Goal: Task Accomplishment & Management: Manage account settings

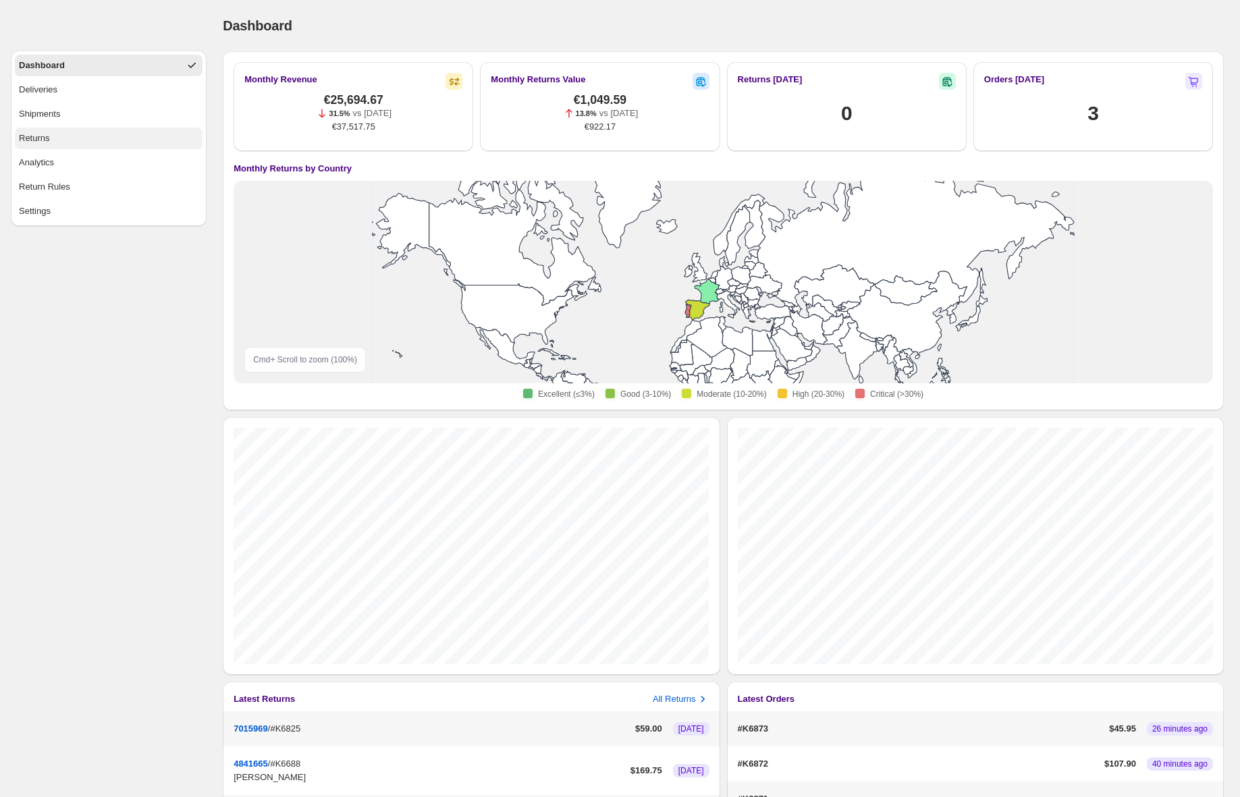
click at [112, 131] on button "Returns" at bounding box center [109, 139] width 188 height 22
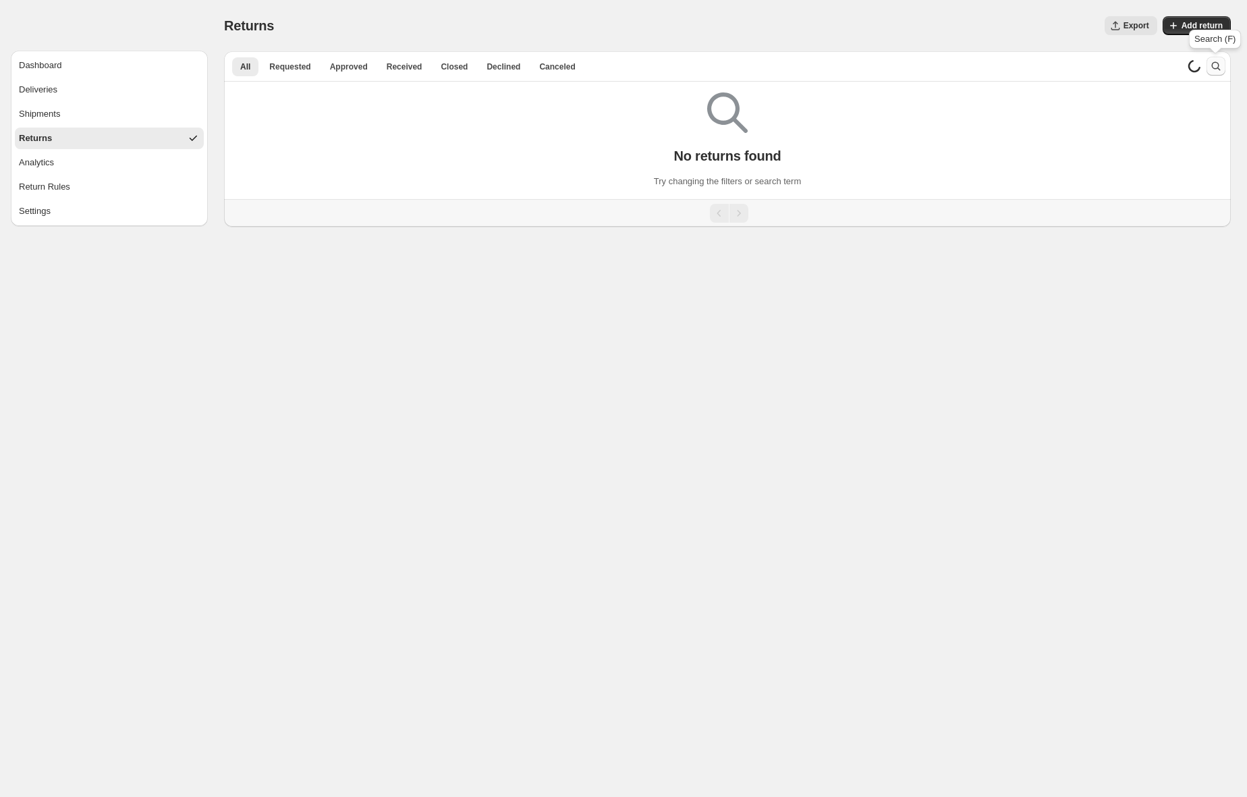
click at [1219, 67] on icon "Search and filter results" at bounding box center [1215, 65] width 13 height 13
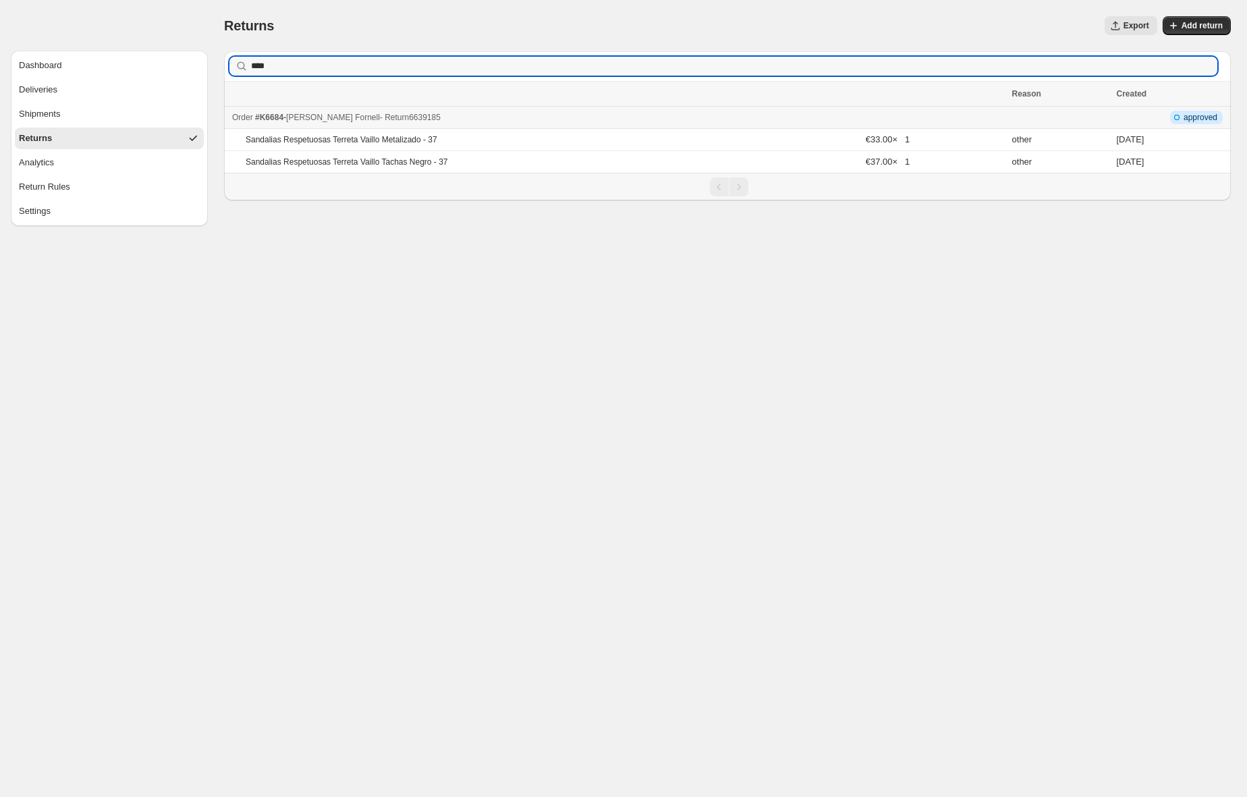
type input "****"
click at [432, 117] on div "Order #K6684 - [PERSON_NAME] - Return 6639185" at bounding box center [618, 117] width 772 height 13
